Goal: Task Accomplishment & Management: Use online tool/utility

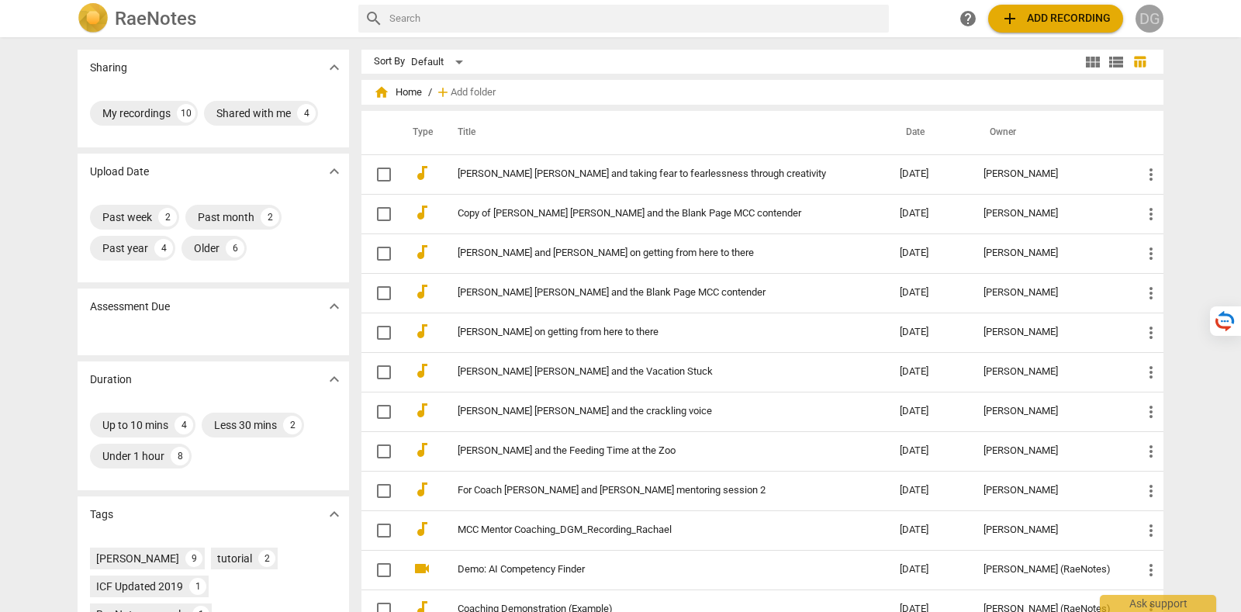
click at [1155, 13] on div "DG" at bounding box center [1149, 19] width 28 height 28
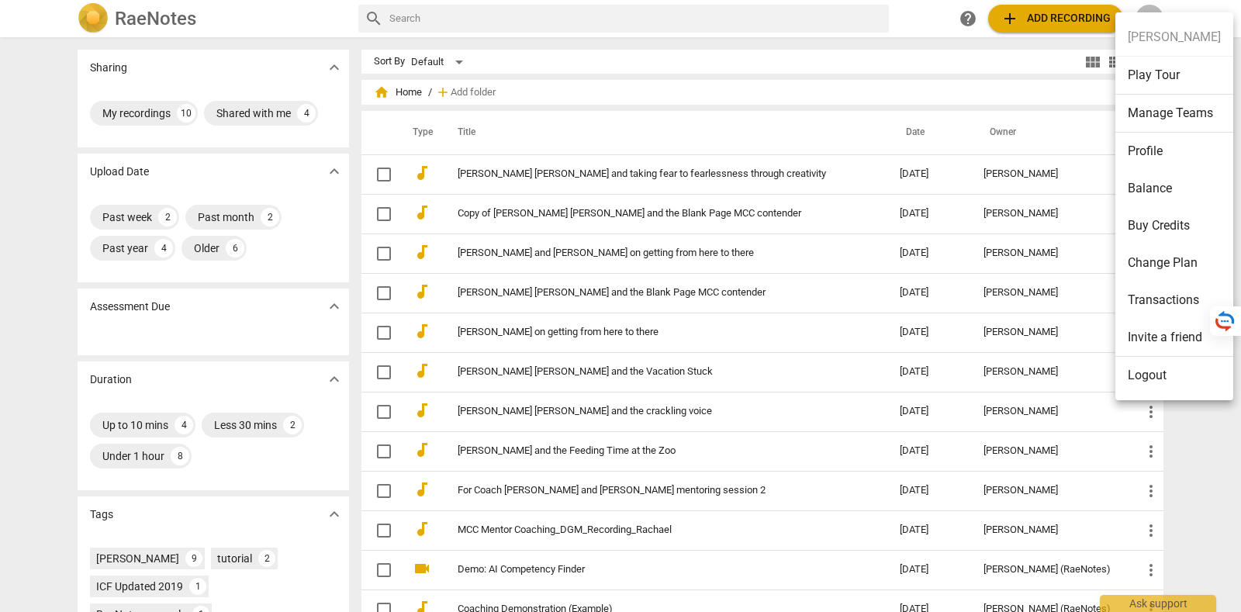
click at [1144, 384] on li "Logout" at bounding box center [1174, 375] width 118 height 37
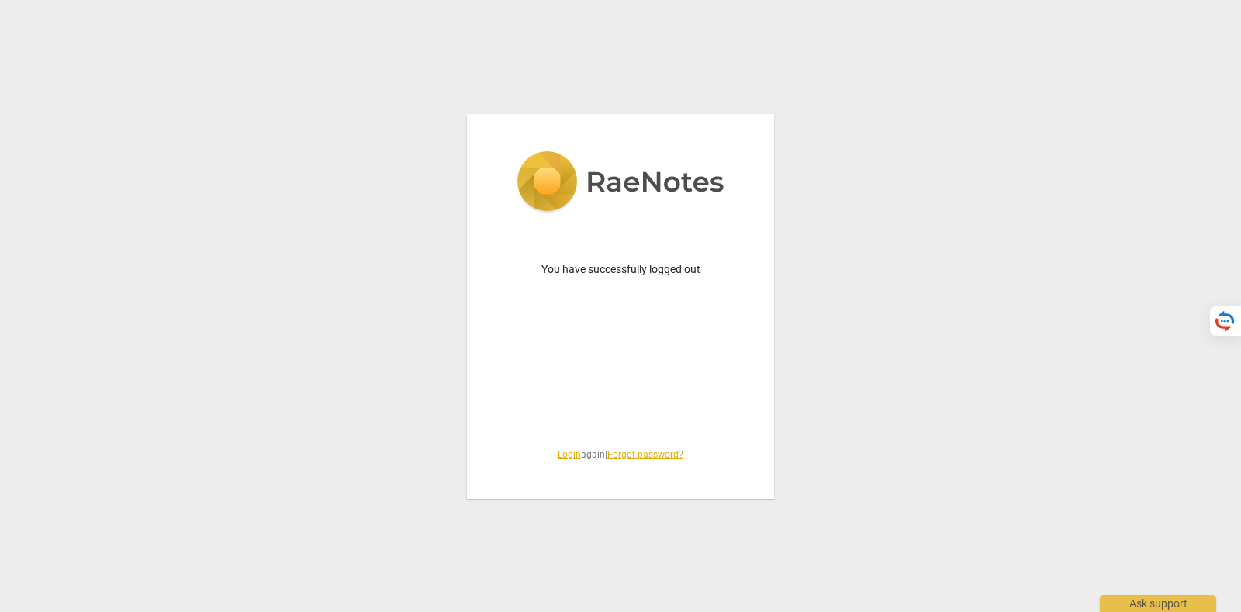
click at [578, 455] on span "Login again | Forgot password?" at bounding box center [620, 454] width 233 height 13
click at [557, 447] on div "You have successfully logged out Login again | Forgot password?" at bounding box center [620, 306] width 307 height 385
click at [561, 454] on link "Login" at bounding box center [569, 454] width 23 height 11
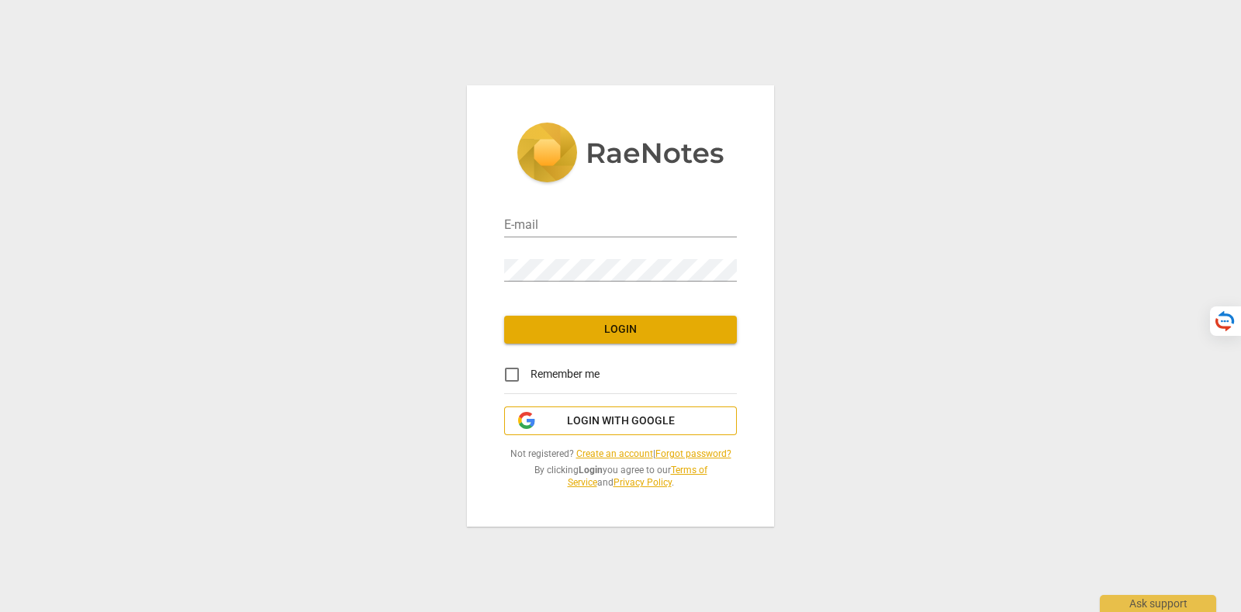
type input "tatiana@raenotes.com"
click at [605, 416] on span "Login with Google" at bounding box center [621, 421] width 108 height 16
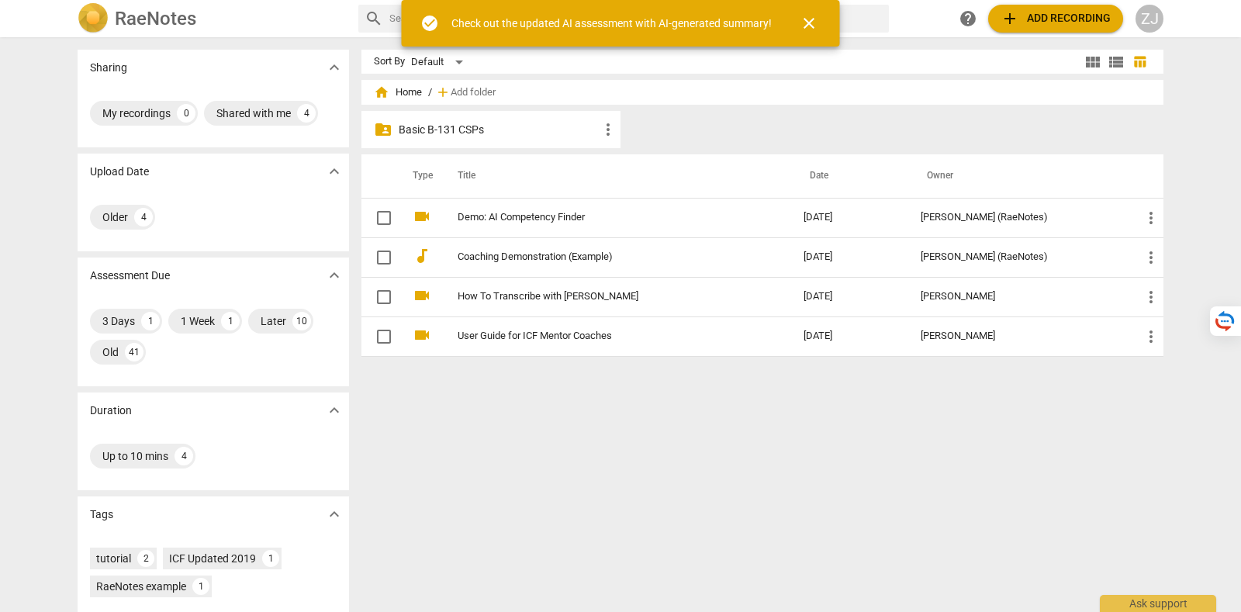
click at [1144, 9] on div "ZJ" at bounding box center [1149, 19] width 28 height 28
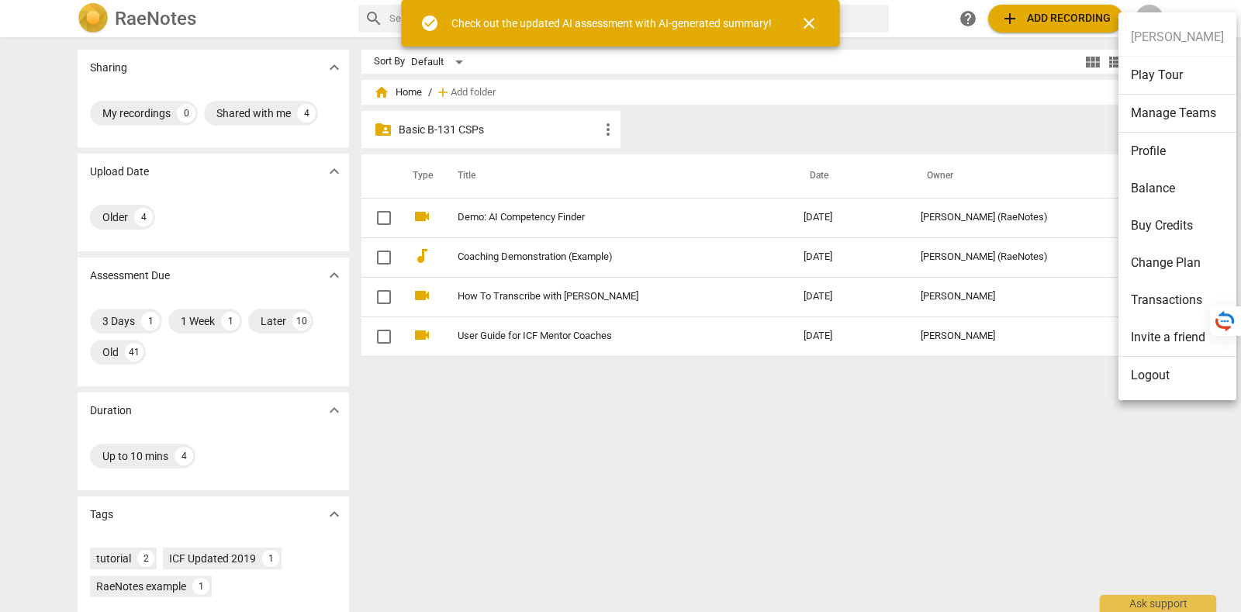
click at [540, 237] on div at bounding box center [620, 306] width 1241 height 612
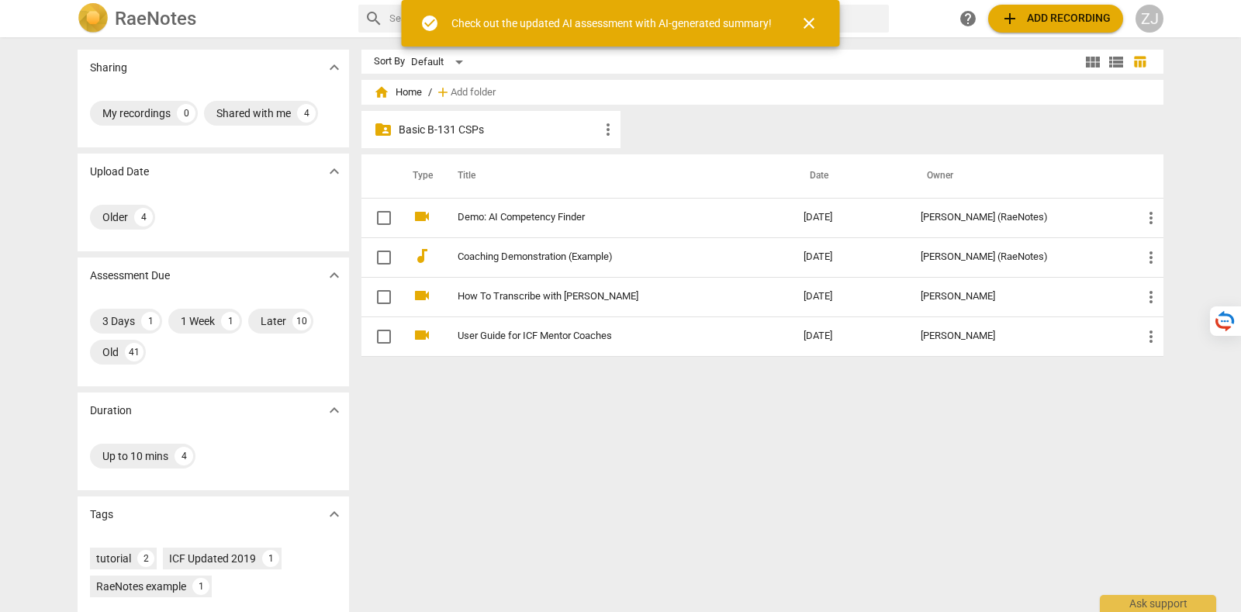
click at [540, 219] on div at bounding box center [620, 306] width 1241 height 612
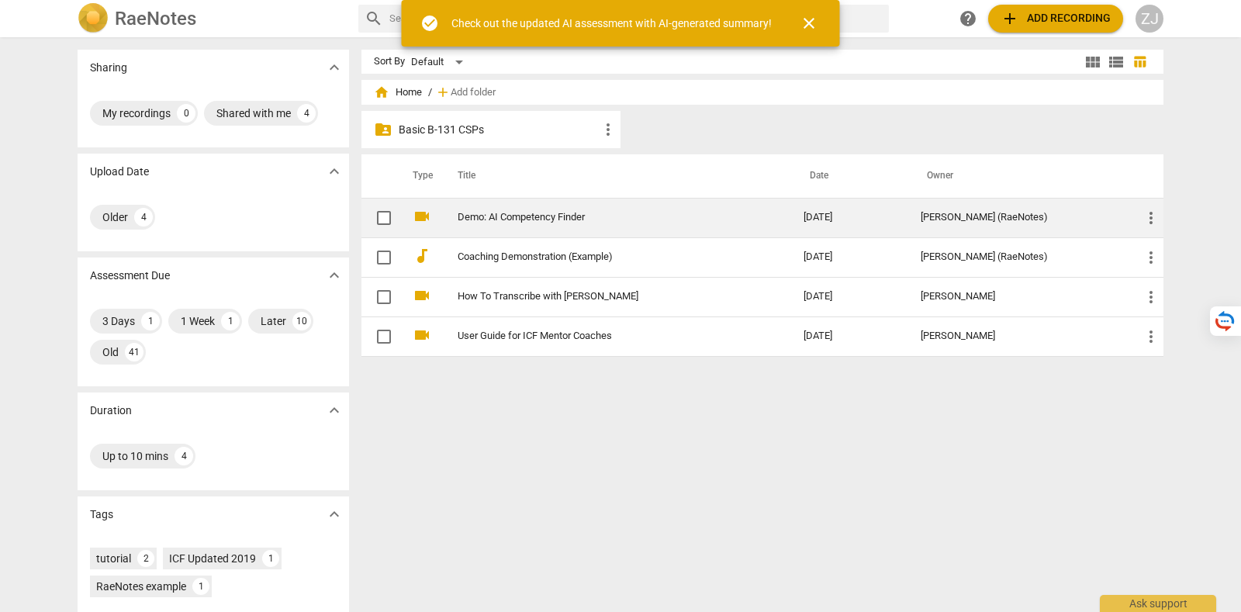
click at [540, 219] on link "Demo: AI Competency Finder" at bounding box center [603, 218] width 290 height 12
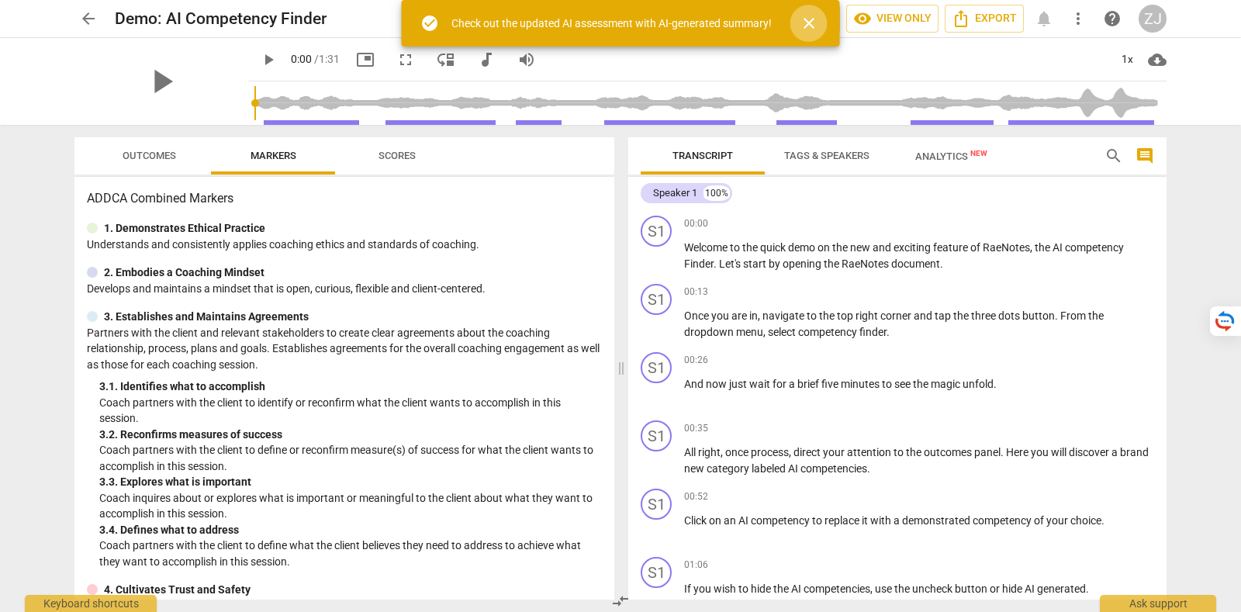
click at [806, 22] on span "close" at bounding box center [809, 23] width 19 height 19
